Goal: Information Seeking & Learning: Learn about a topic

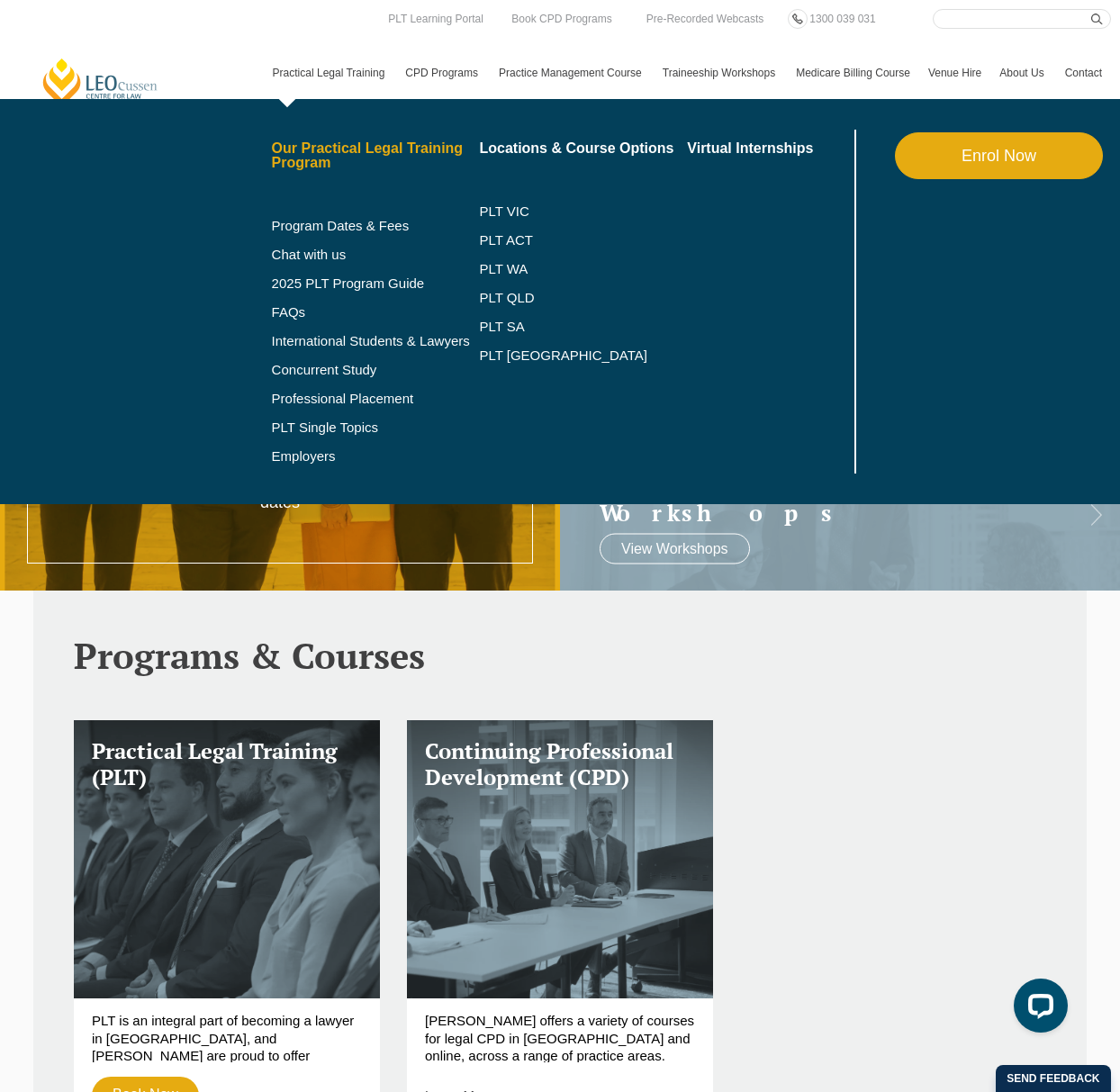
click at [325, 152] on link "Our Practical Legal Training Program" at bounding box center [375, 155] width 208 height 28
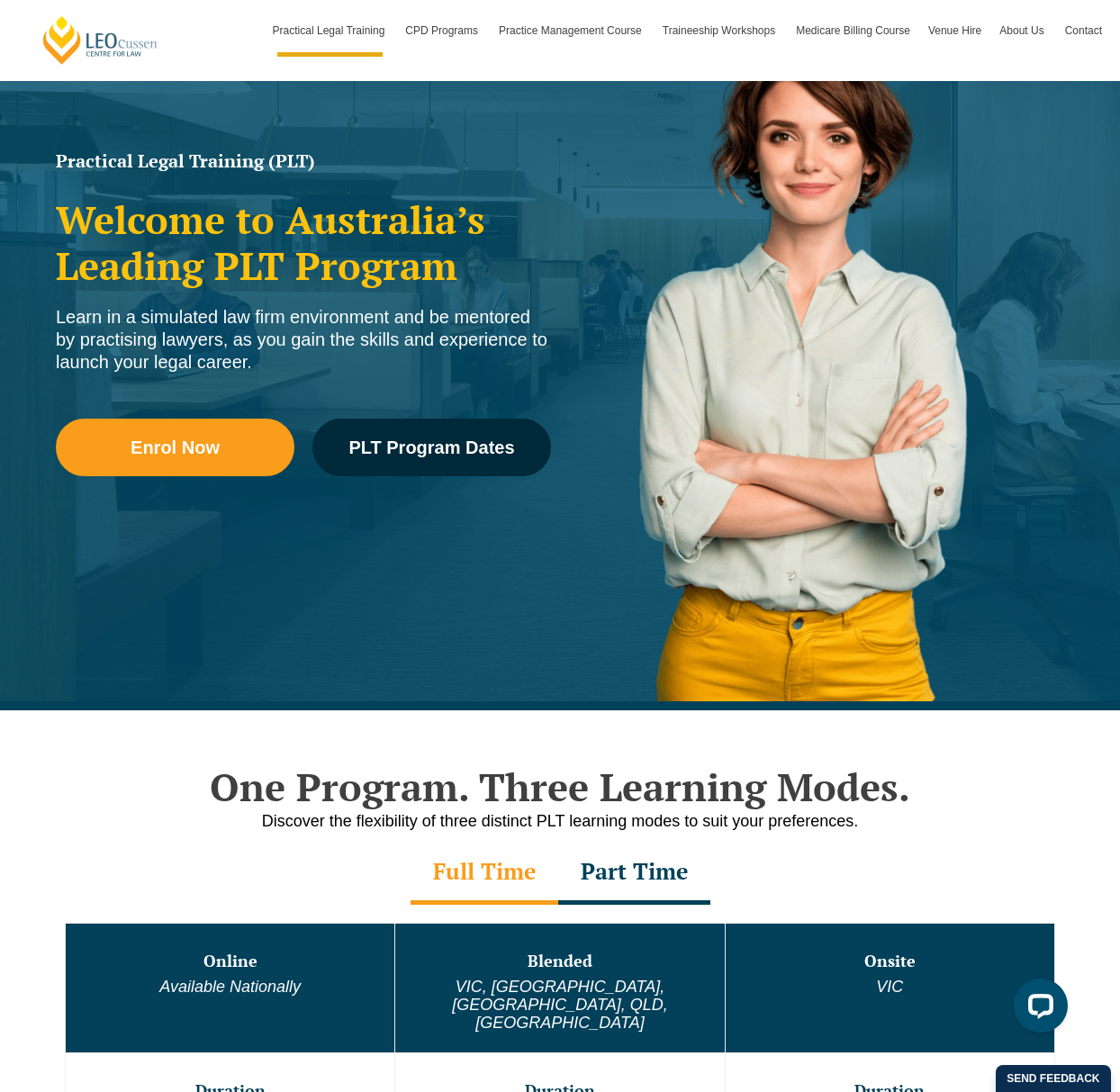
scroll to position [194, 0]
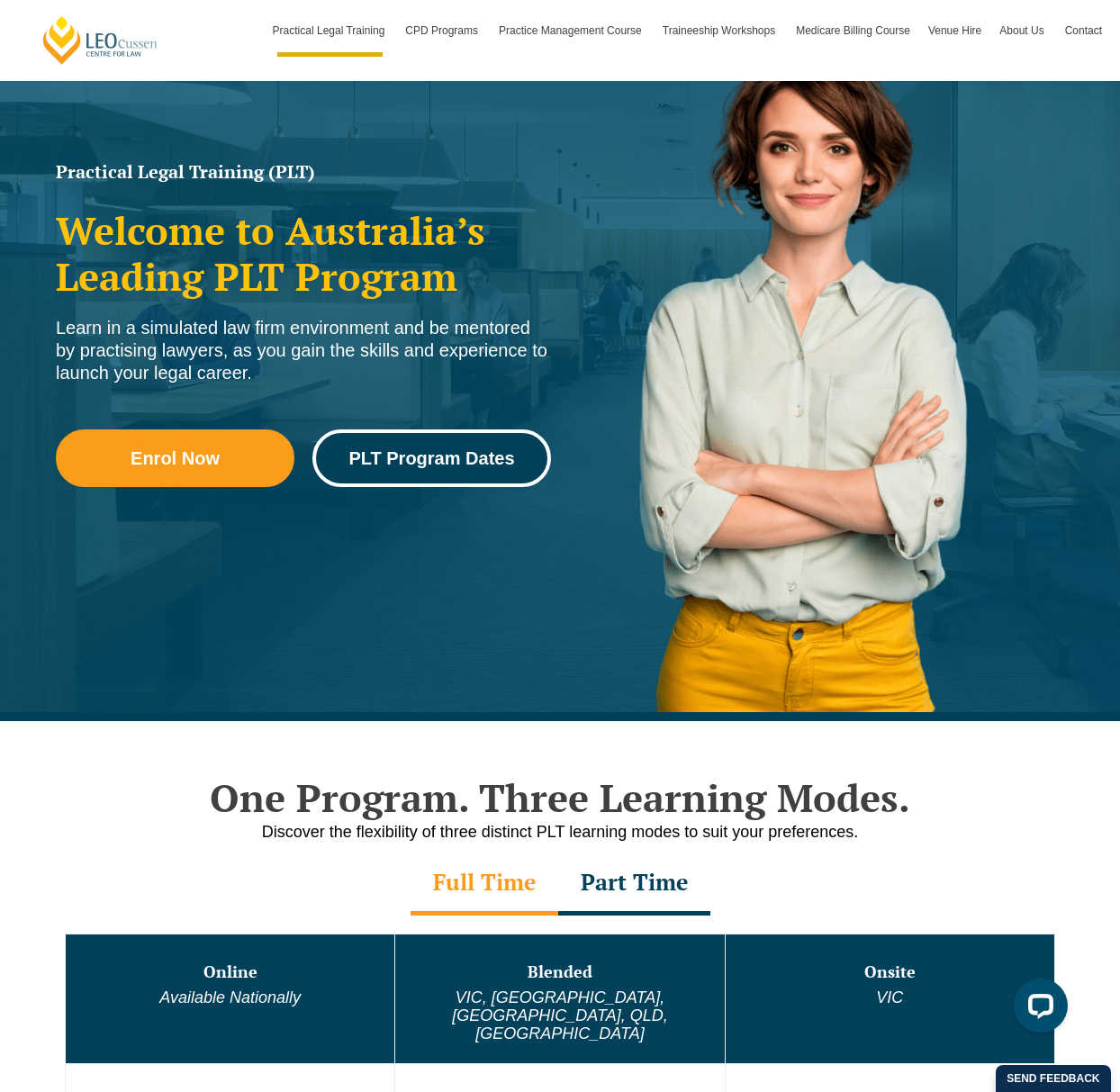
click at [444, 470] on link "PLT Program Dates" at bounding box center [431, 458] width 239 height 58
